Goal: Information Seeking & Learning: Learn about a topic

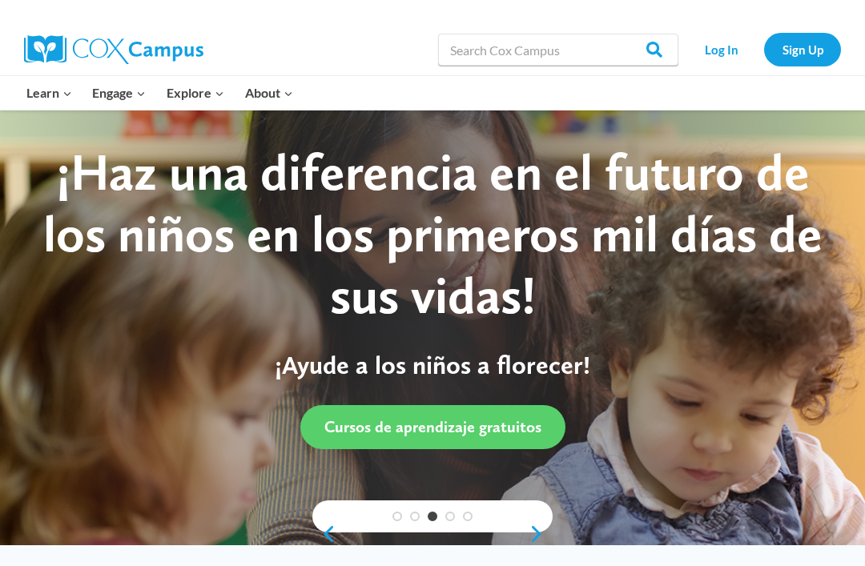
click at [0, 0] on link "Early Care and Learning" at bounding box center [0, 0] width 0 height 0
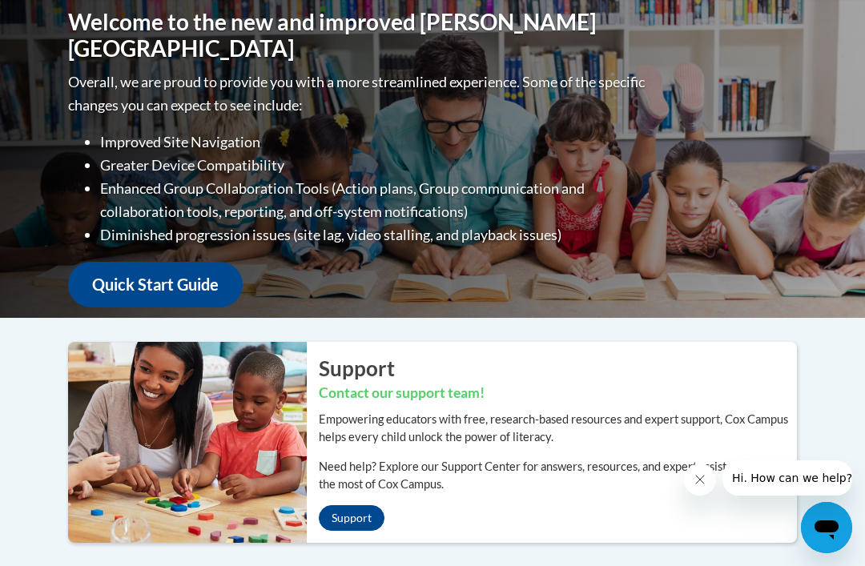
scroll to position [211, 0]
click at [128, 275] on link "Quick Start Guide" at bounding box center [155, 286] width 175 height 46
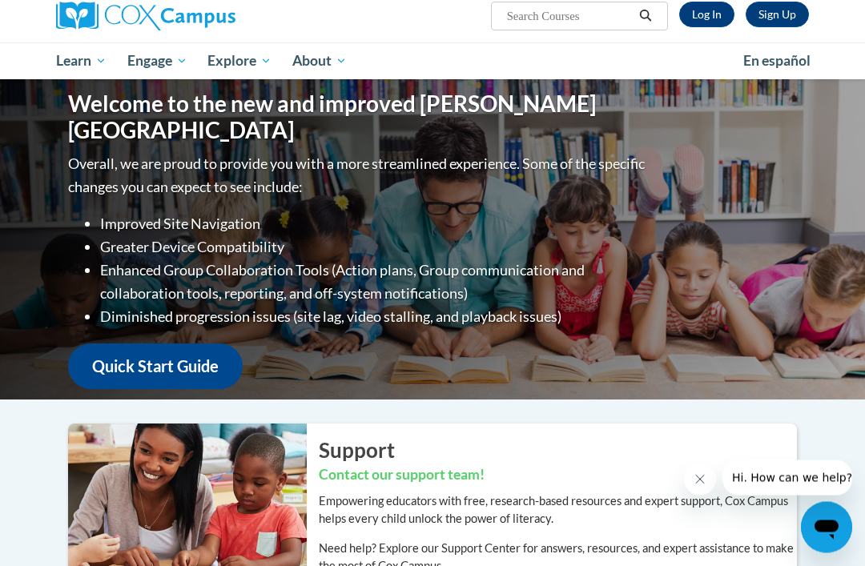
scroll to position [0, 0]
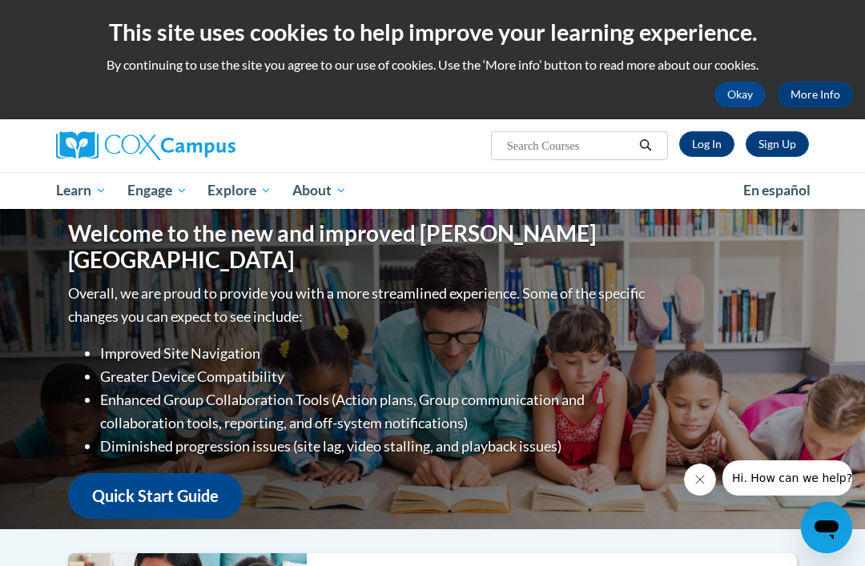
click at [600, 148] on input "Search..." at bounding box center [570, 145] width 128 height 19
type input "Safety"
click at [671, 139] on div "Sign Up Log In" at bounding box center [738, 144] width 141 height 26
click at [641, 141] on icon "Search" at bounding box center [645, 145] width 12 height 12
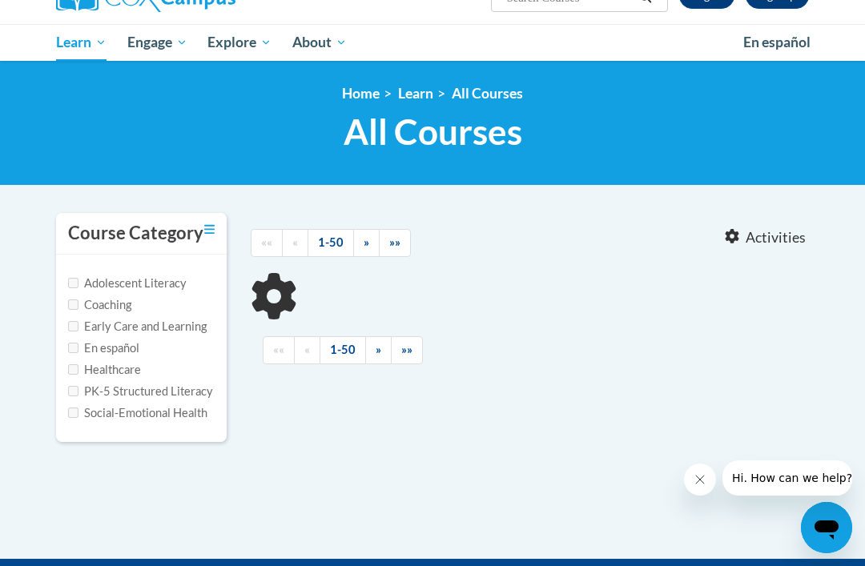
type input "Safety"
